Goal: Information Seeking & Learning: Stay updated

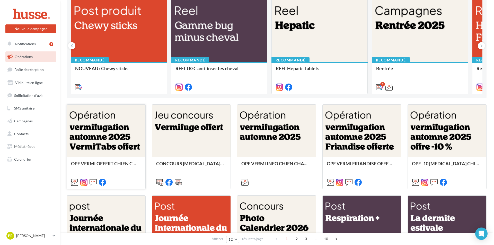
scroll to position [51, 0]
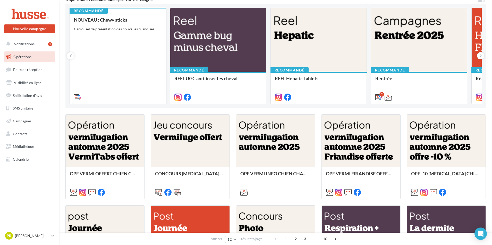
click at [104, 62] on div "NOUVEAU : Chewy sticks Carrousel de présentation des nouvelles friandises" at bounding box center [118, 58] width 88 height 82
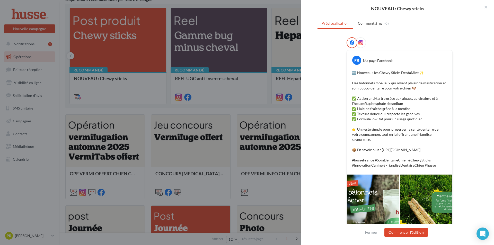
scroll to position [0, 0]
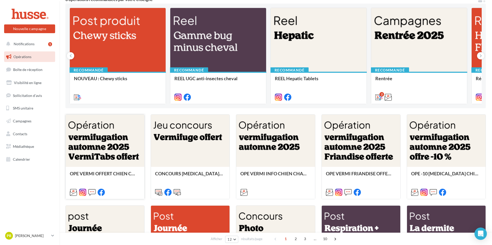
click at [90, 166] on div at bounding box center [105, 141] width 79 height 53
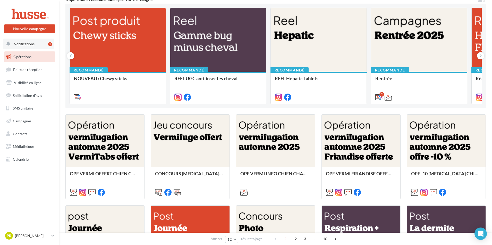
click at [30, 43] on span "Notifications" at bounding box center [24, 44] width 21 height 4
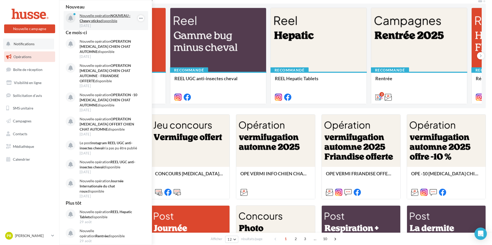
click at [101, 16] on p "Nouvelle opération NOUVEAU : Chewy sticks disponible" at bounding box center [110, 18] width 60 height 10
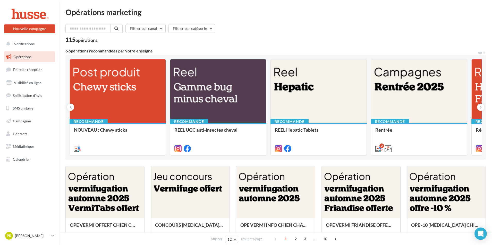
drag, startPoint x: 280, startPoint y: 27, endPoint x: 283, endPoint y: 26, distance: 3.5
click at [281, 27] on div "Filtrer par canal Filtrer par catégorie" at bounding box center [275, 29] width 420 height 11
